Goal: Transaction & Acquisition: Purchase product/service

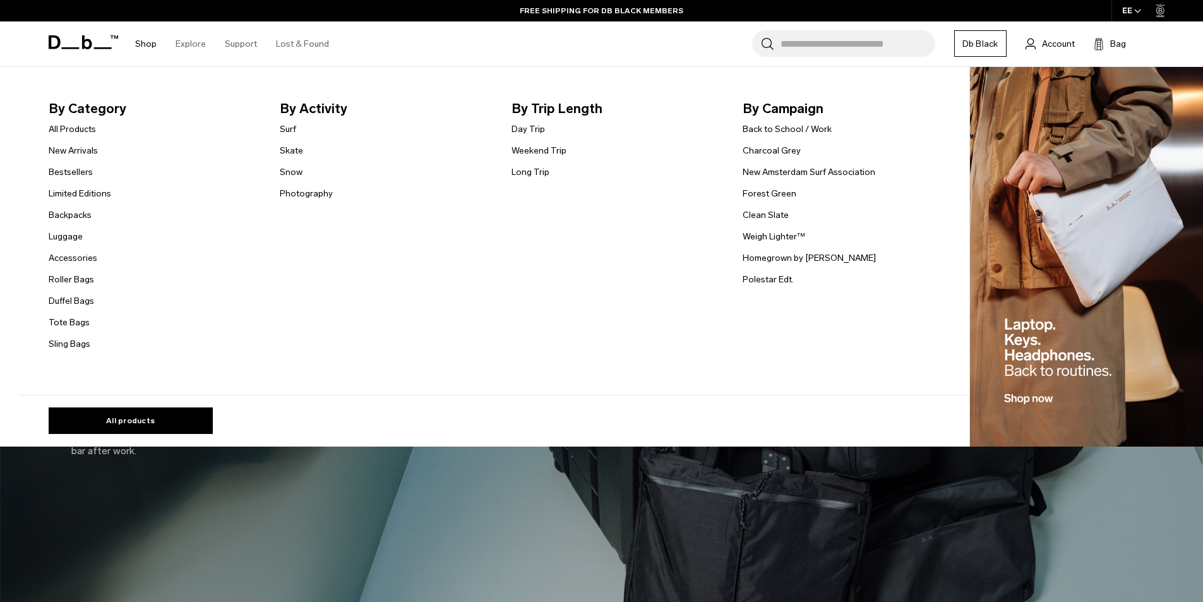
click at [134, 40] on li "Shop By Category All Products New Arrivals Bestsellers Limited Editions Backpac…" at bounding box center [146, 43] width 40 height 45
click at [139, 44] on link "Shop" at bounding box center [145, 43] width 21 height 45
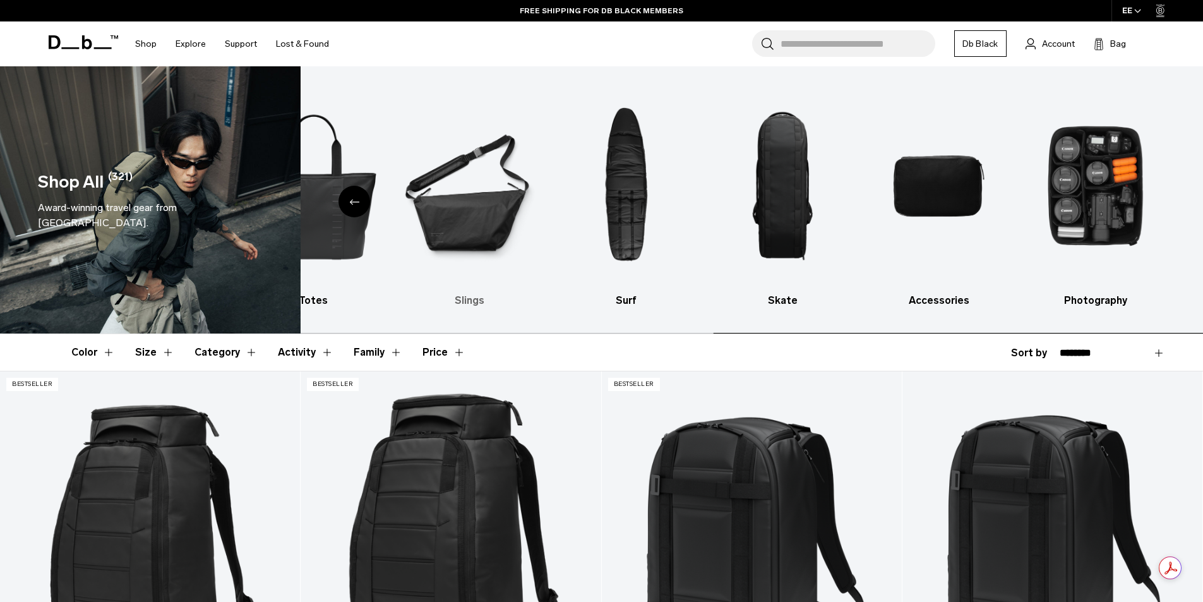
click at [416, 246] on img "6 / 10" at bounding box center [470, 185] width 135 height 201
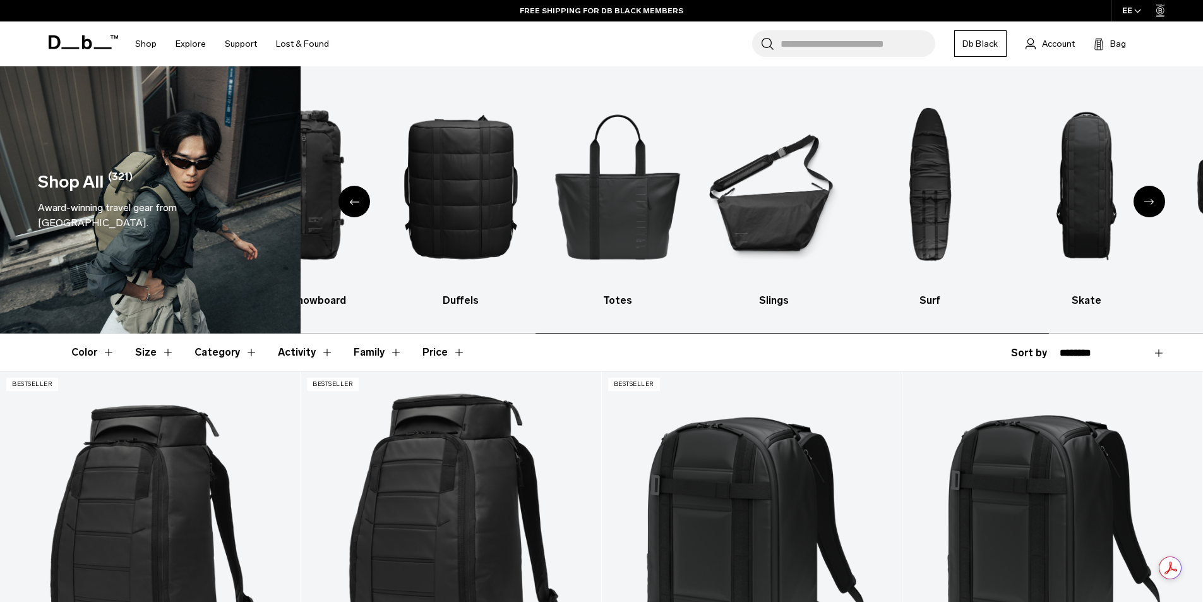
click at [1203, 193] on html "Skip to content BUY NOW, PAY LATER WITH KLARNA 10% OFF YOUR FIRST PURCHASE FOR …" at bounding box center [601, 301] width 1203 height 602
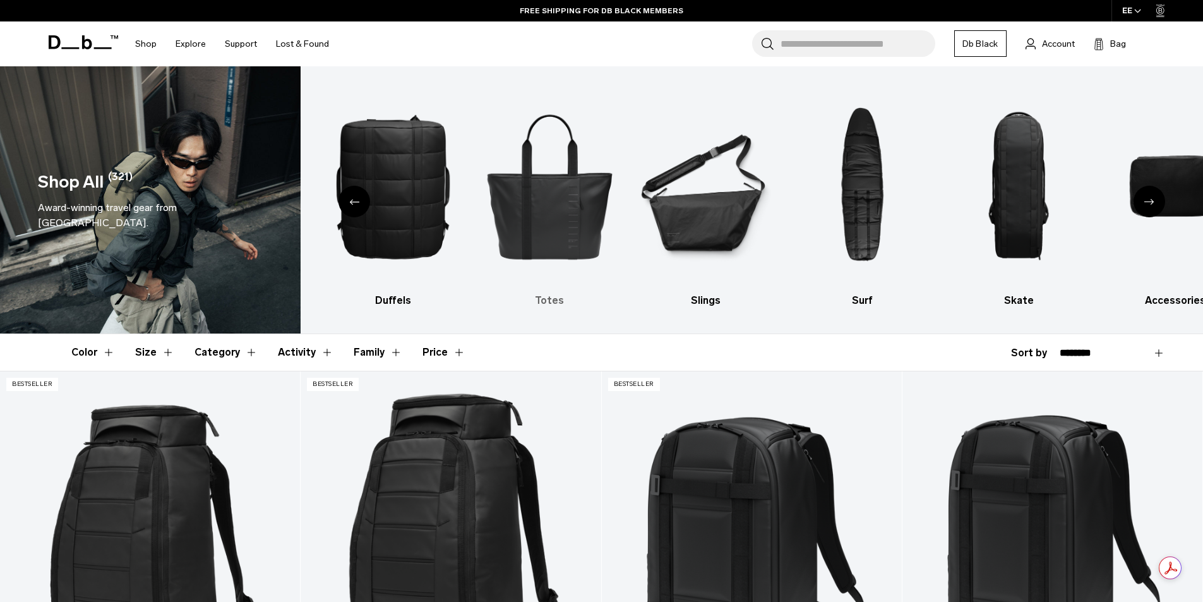
click at [545, 297] on h3 "Totes" at bounding box center [550, 300] width 135 height 15
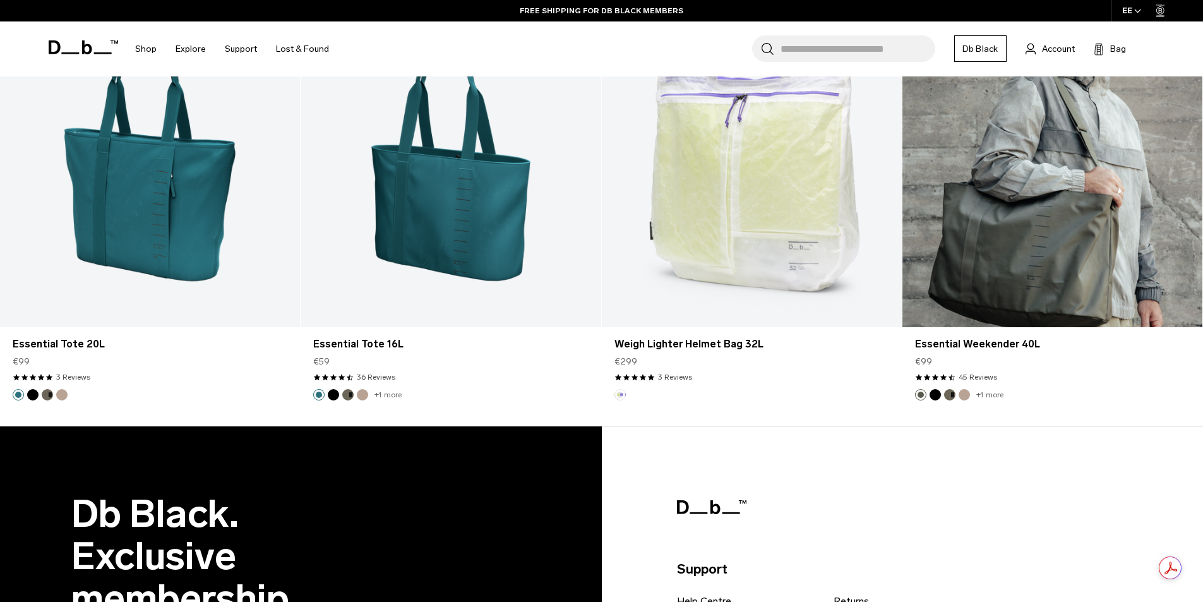
scroll to position [2117, 0]
